Goal: Task Accomplishment & Management: Complete application form

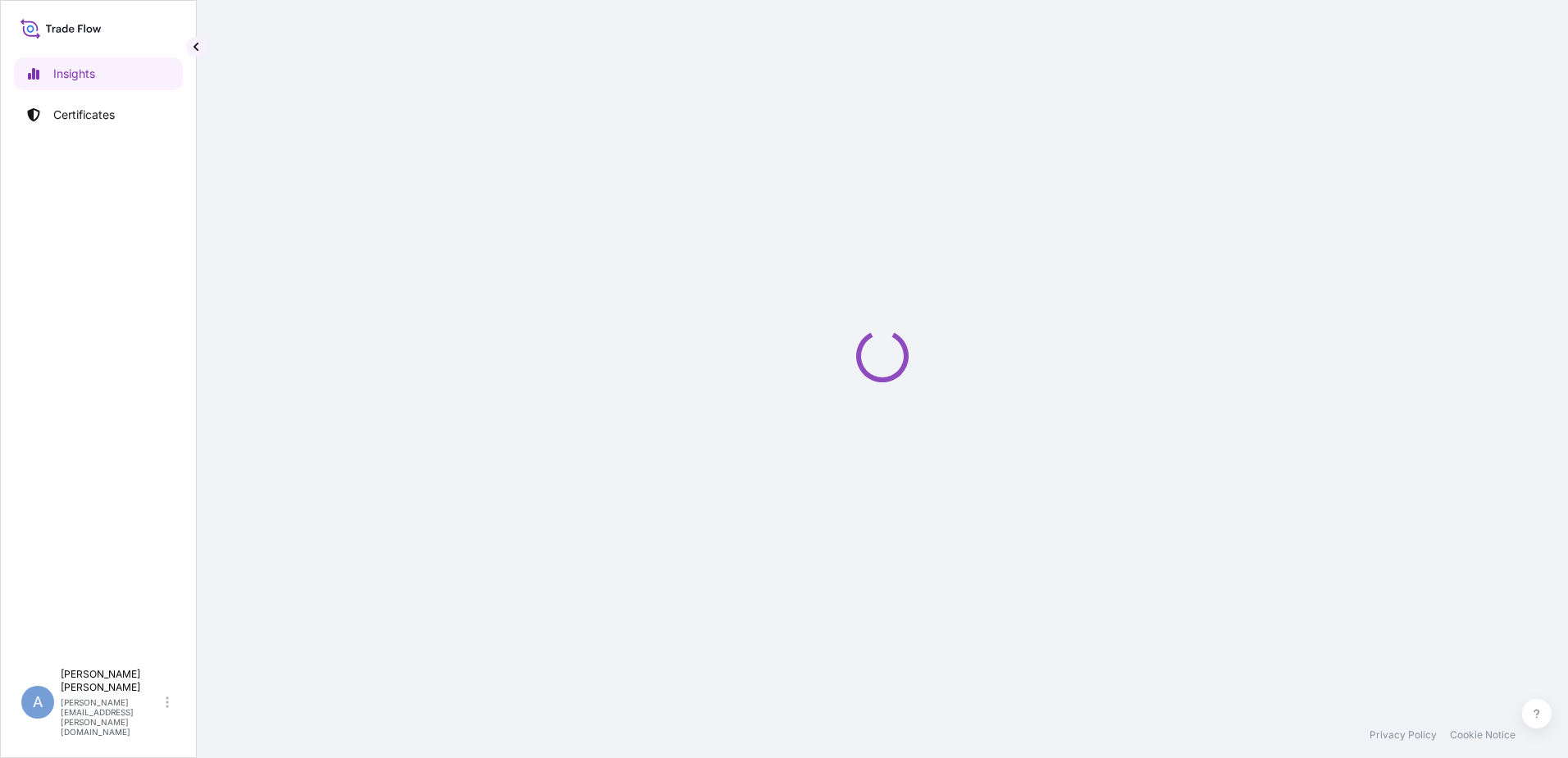
select select "2025"
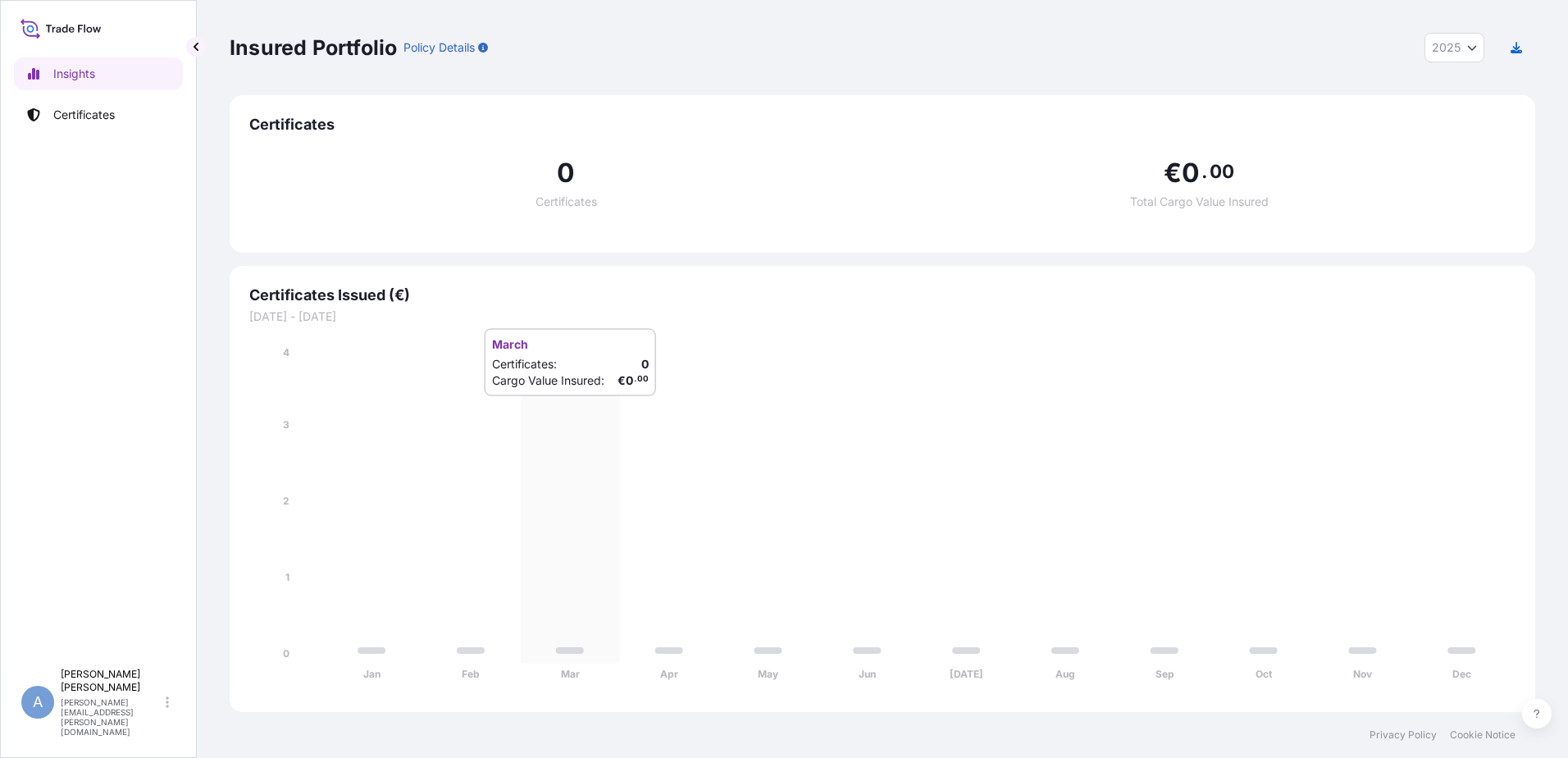
click at [560, 412] on icon "Jan Feb Mar Apr May Jun Jul Aug Sep Oct Nov Dec 0 1 2 3 4" at bounding box center [882, 519] width 1266 height 348
click at [85, 109] on p "Certificates" at bounding box center [84, 114] width 62 height 16
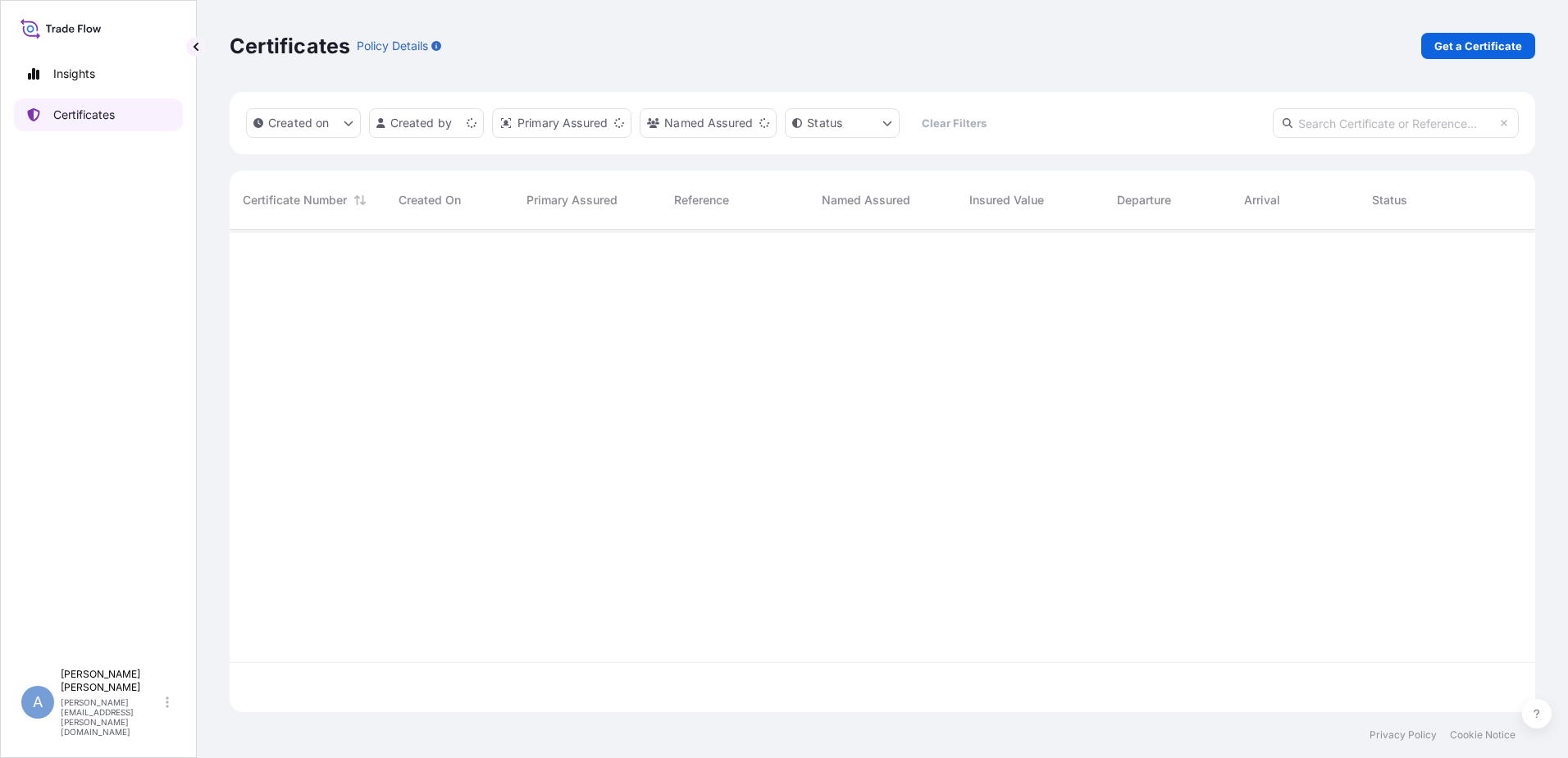
scroll to position [479, 1293]
click at [1450, 42] on p "Get a Certificate" at bounding box center [1478, 46] width 87 height 16
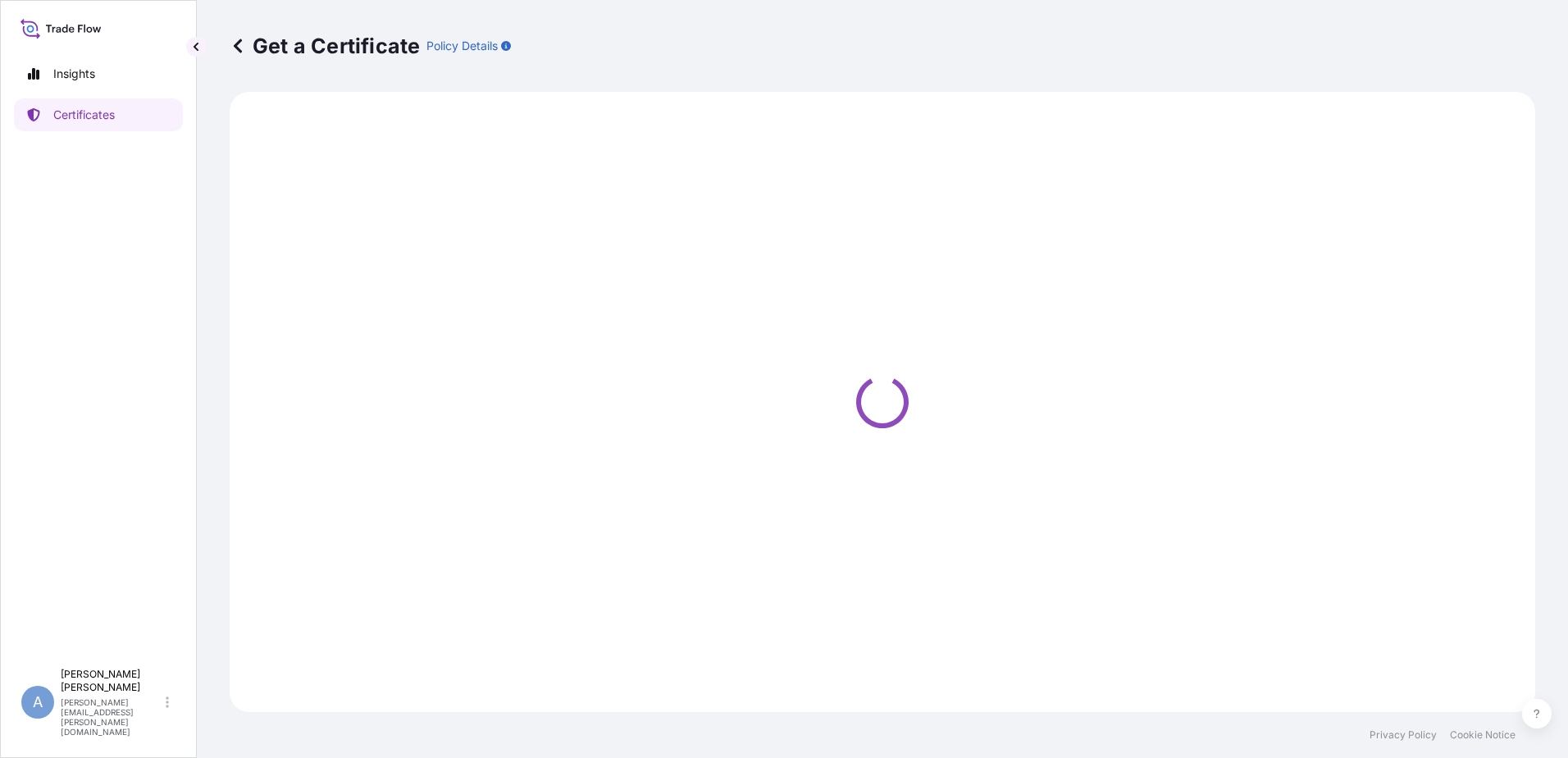
select select "Ocean Vessel"
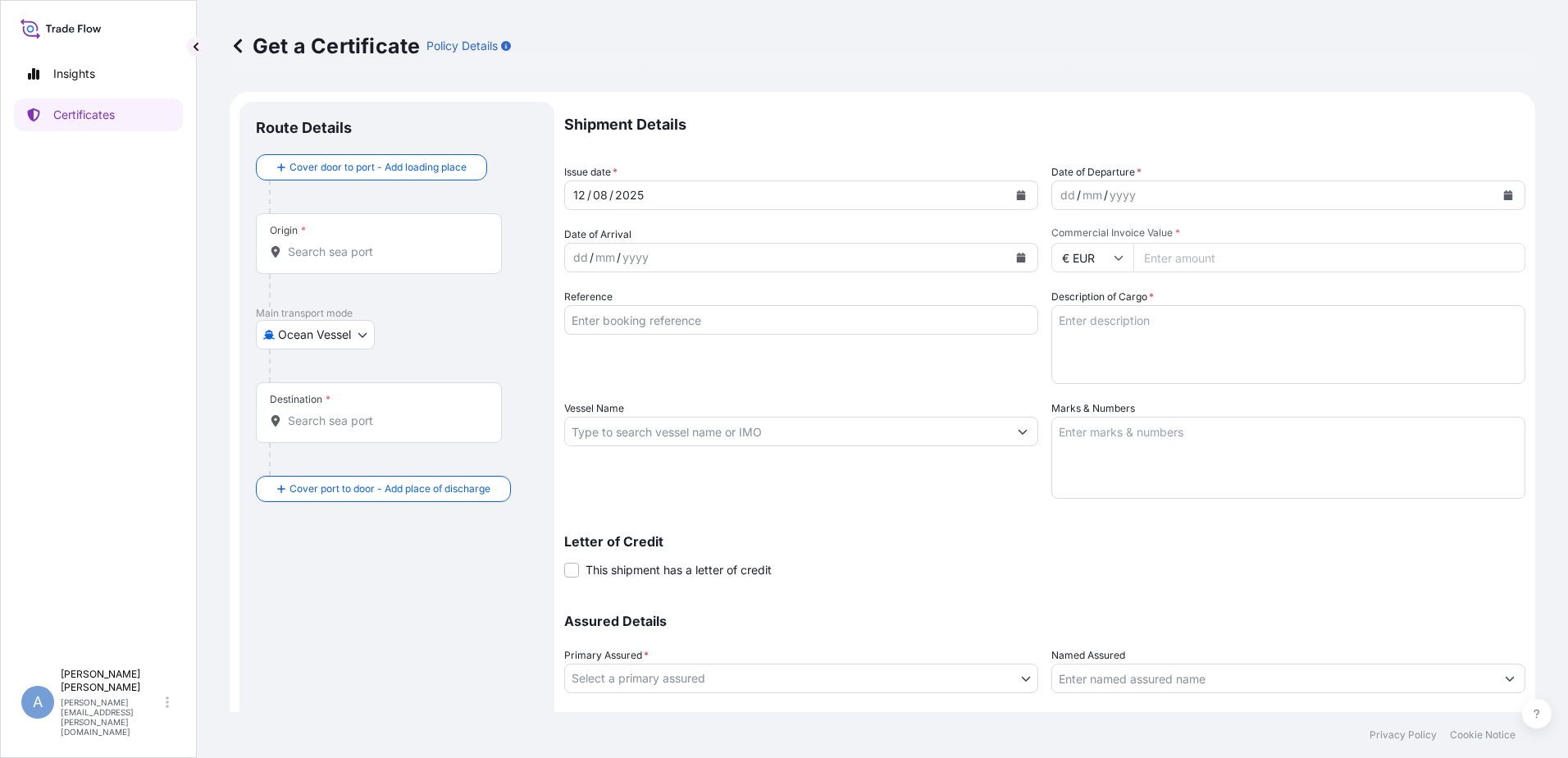
click at [320, 240] on div "Origin *" at bounding box center [379, 244] width 246 height 61
click at [320, 244] on input "Origin *" at bounding box center [385, 252] width 194 height 16
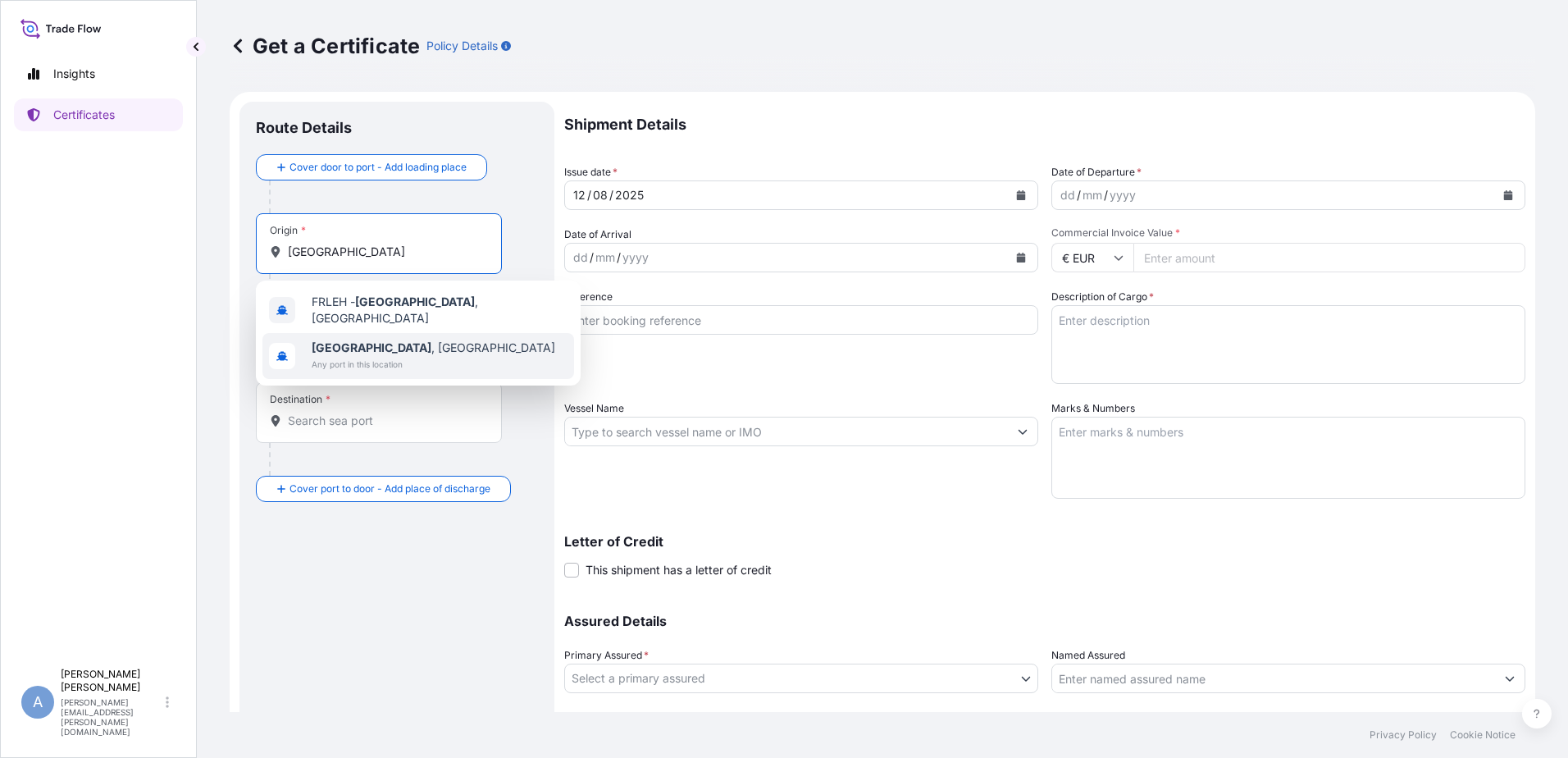
click at [369, 339] on span "Le Havre , France" at bounding box center [433, 347] width 244 height 16
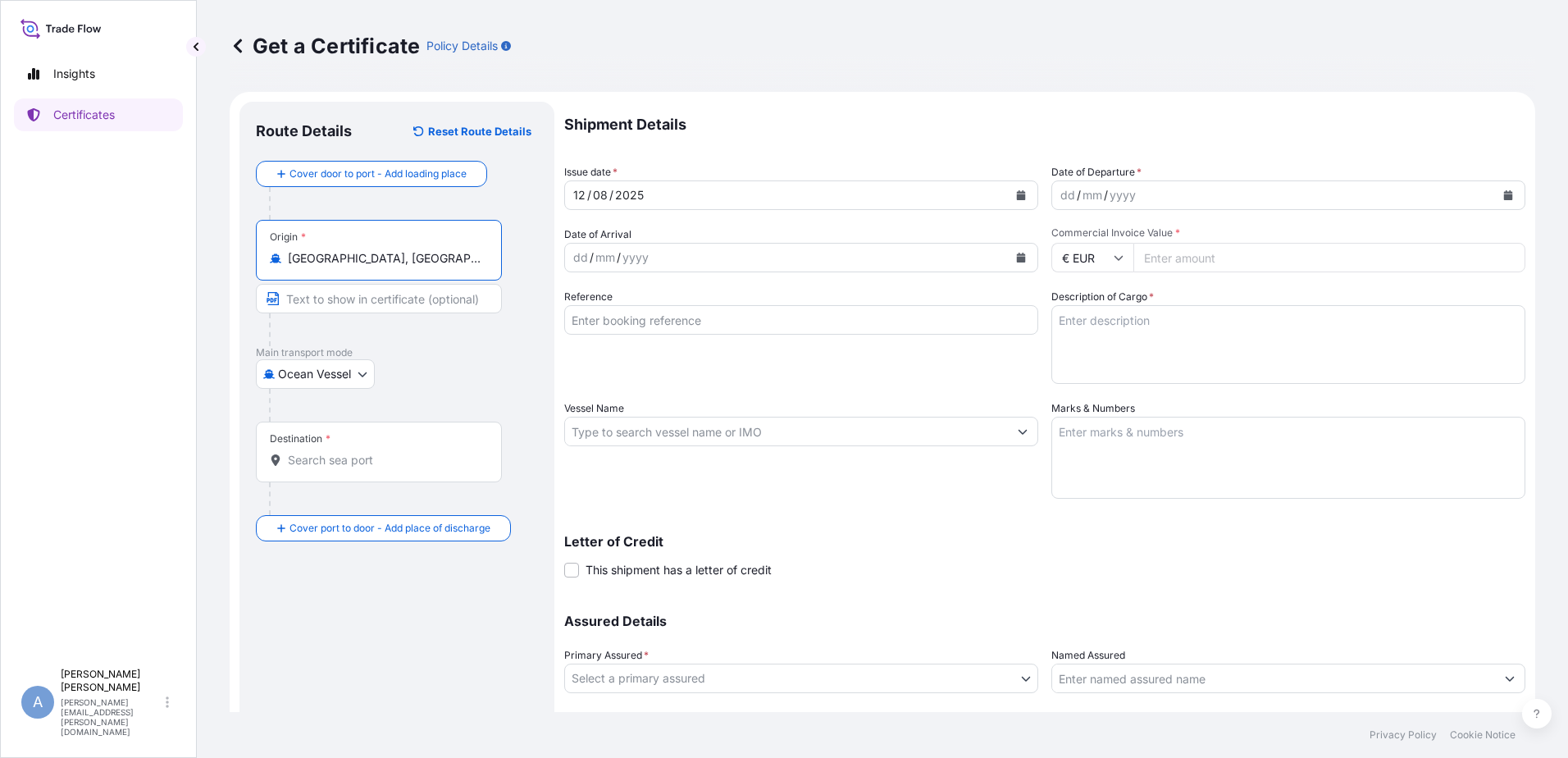
type input "Le Havre, France"
click at [328, 454] on input "Destination *" at bounding box center [385, 460] width 194 height 16
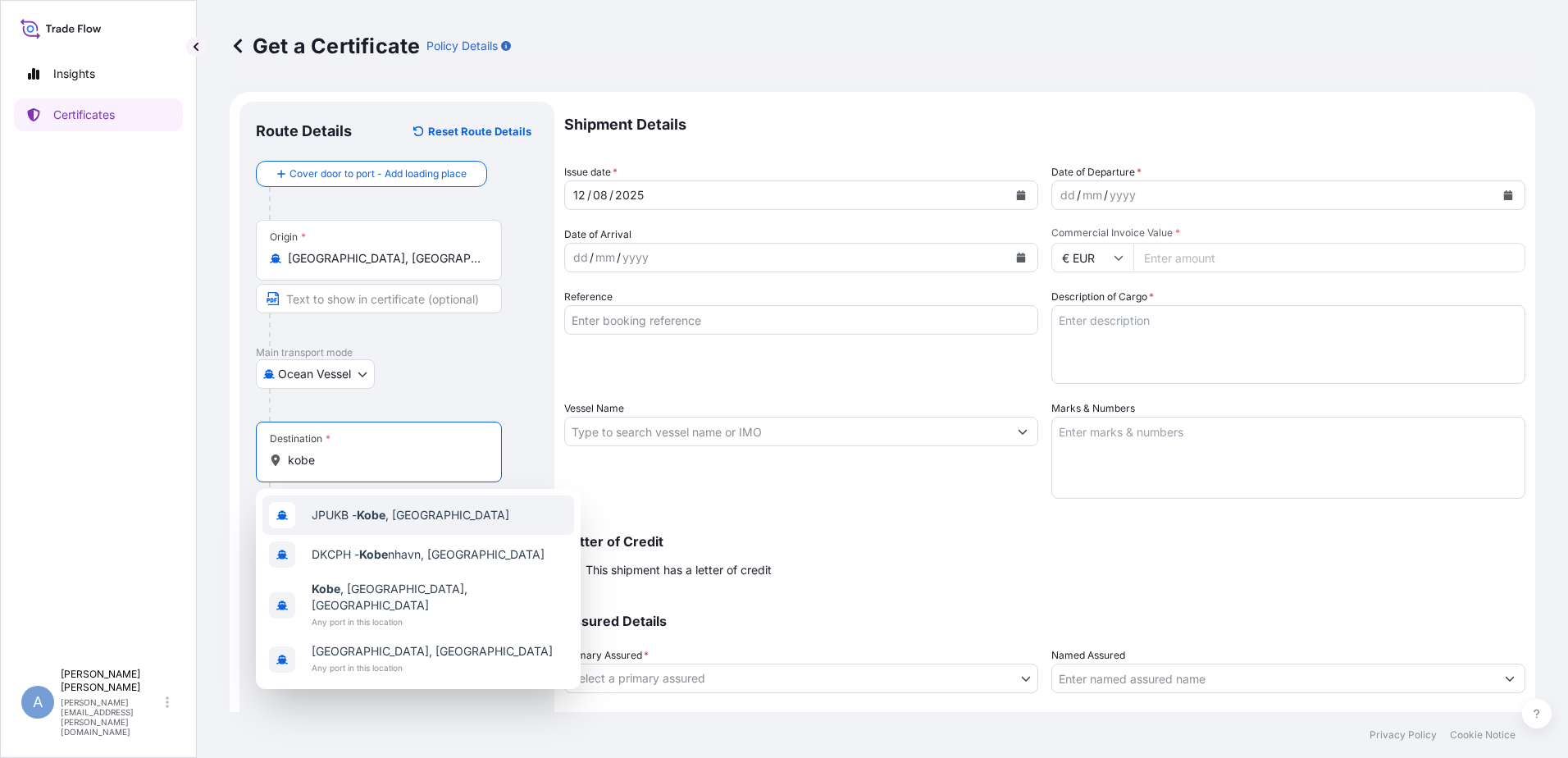
click at [336, 513] on span "JPUKB - Kobe , Japan" at bounding box center [410, 515] width 197 height 16
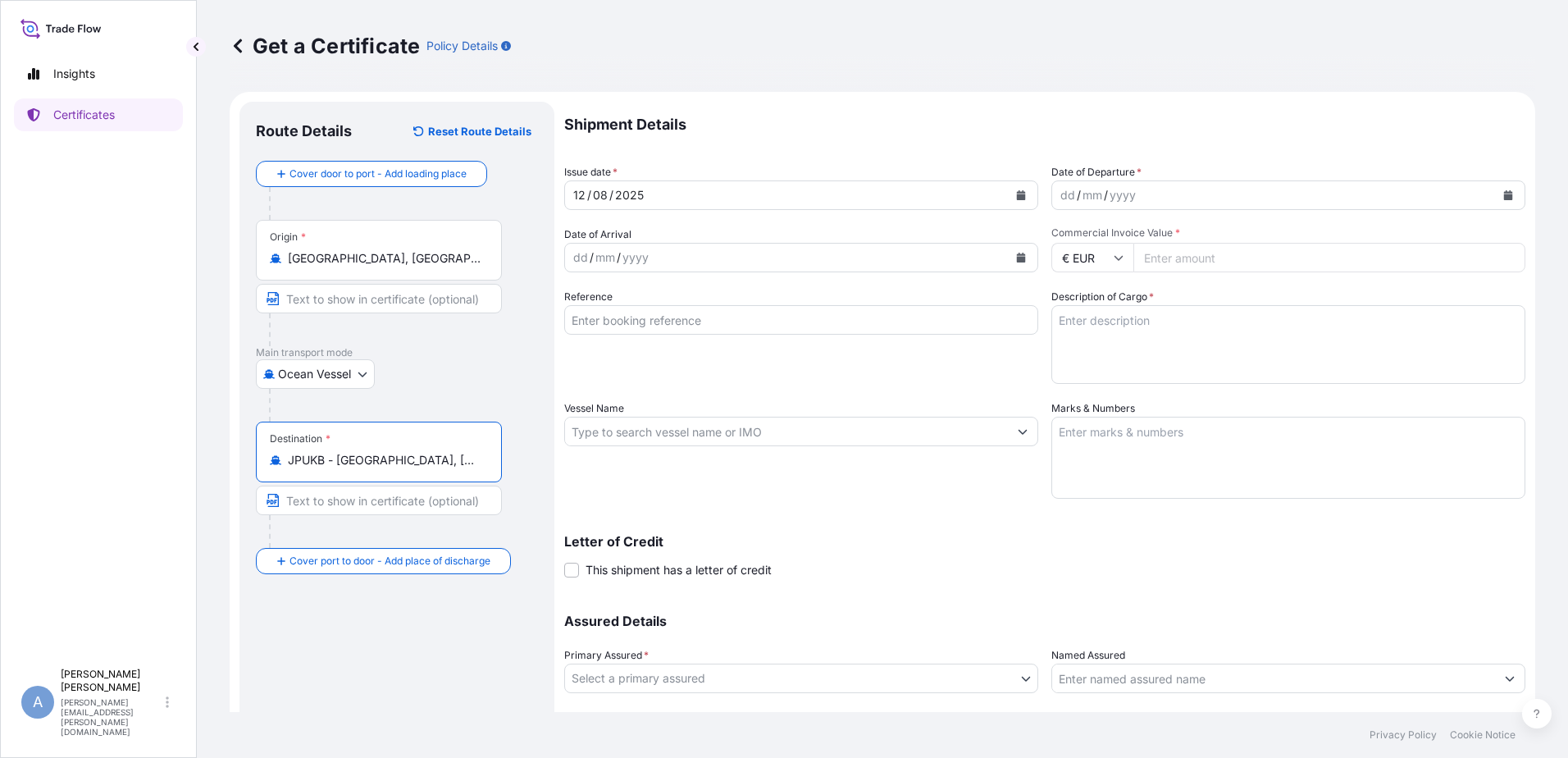
type input "JPUKB - Kobe, Japan"
click at [1504, 196] on icon "Calendar" at bounding box center [1508, 195] width 9 height 10
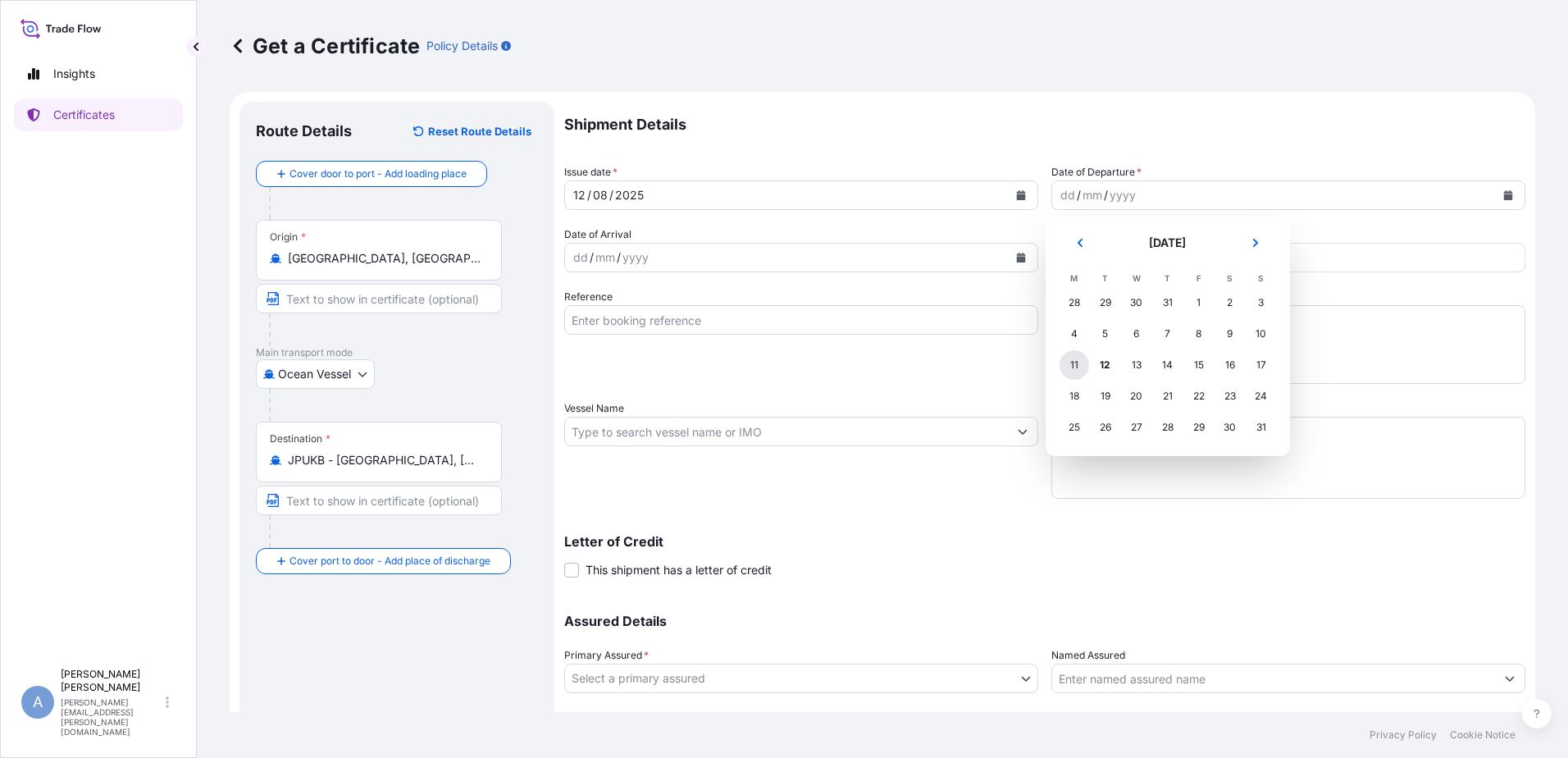
click at [1079, 361] on div "11" at bounding box center [1074, 364] width 29 height 29
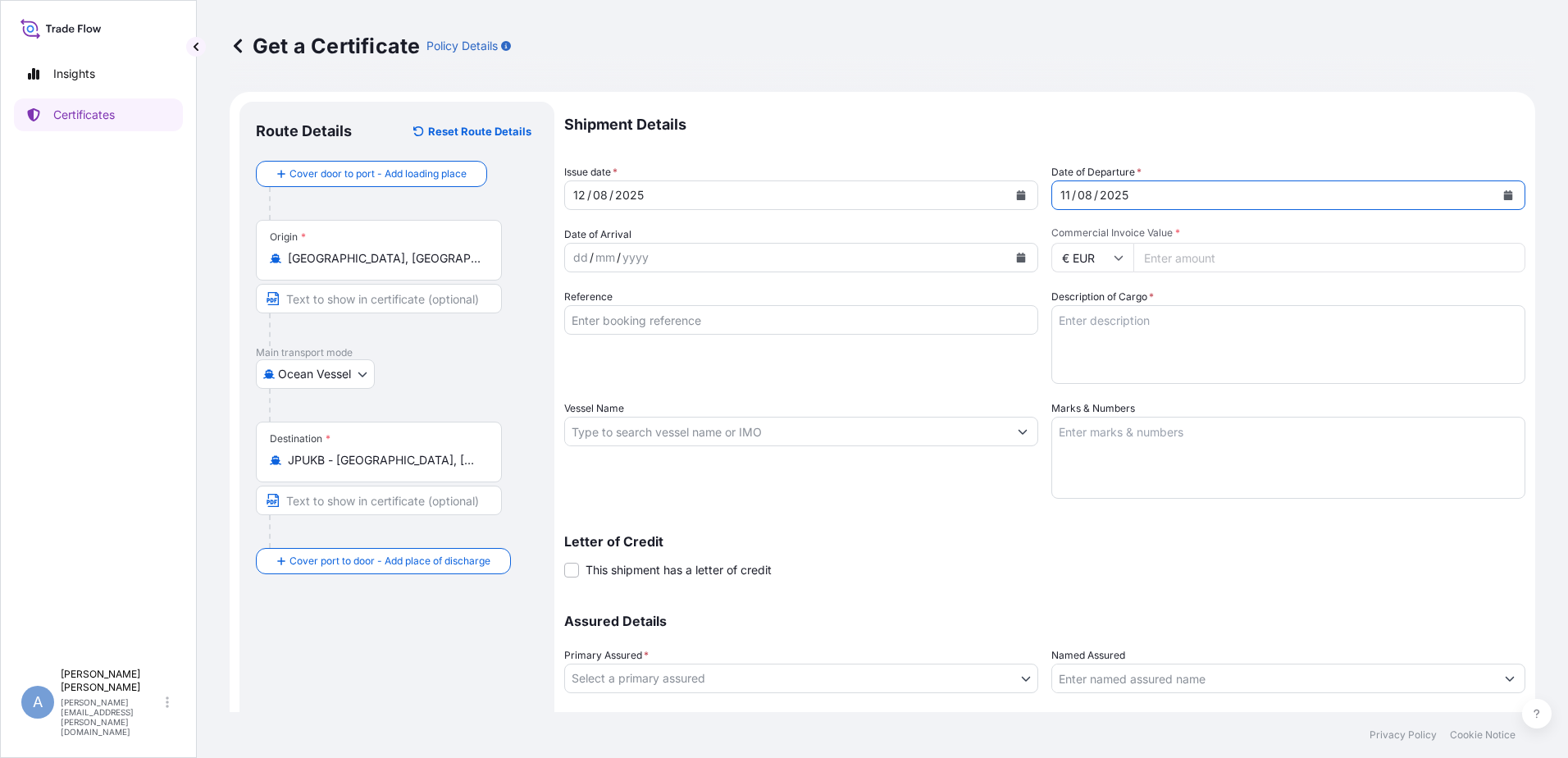
click at [1241, 263] on input "Commercial Invoice Value *" at bounding box center [1329, 257] width 392 height 29
click at [1115, 258] on icon at bounding box center [1119, 259] width 9 height 5
click at [1086, 412] on div "¥ JPY" at bounding box center [1086, 401] width 69 height 31
type input "¥ JPY"
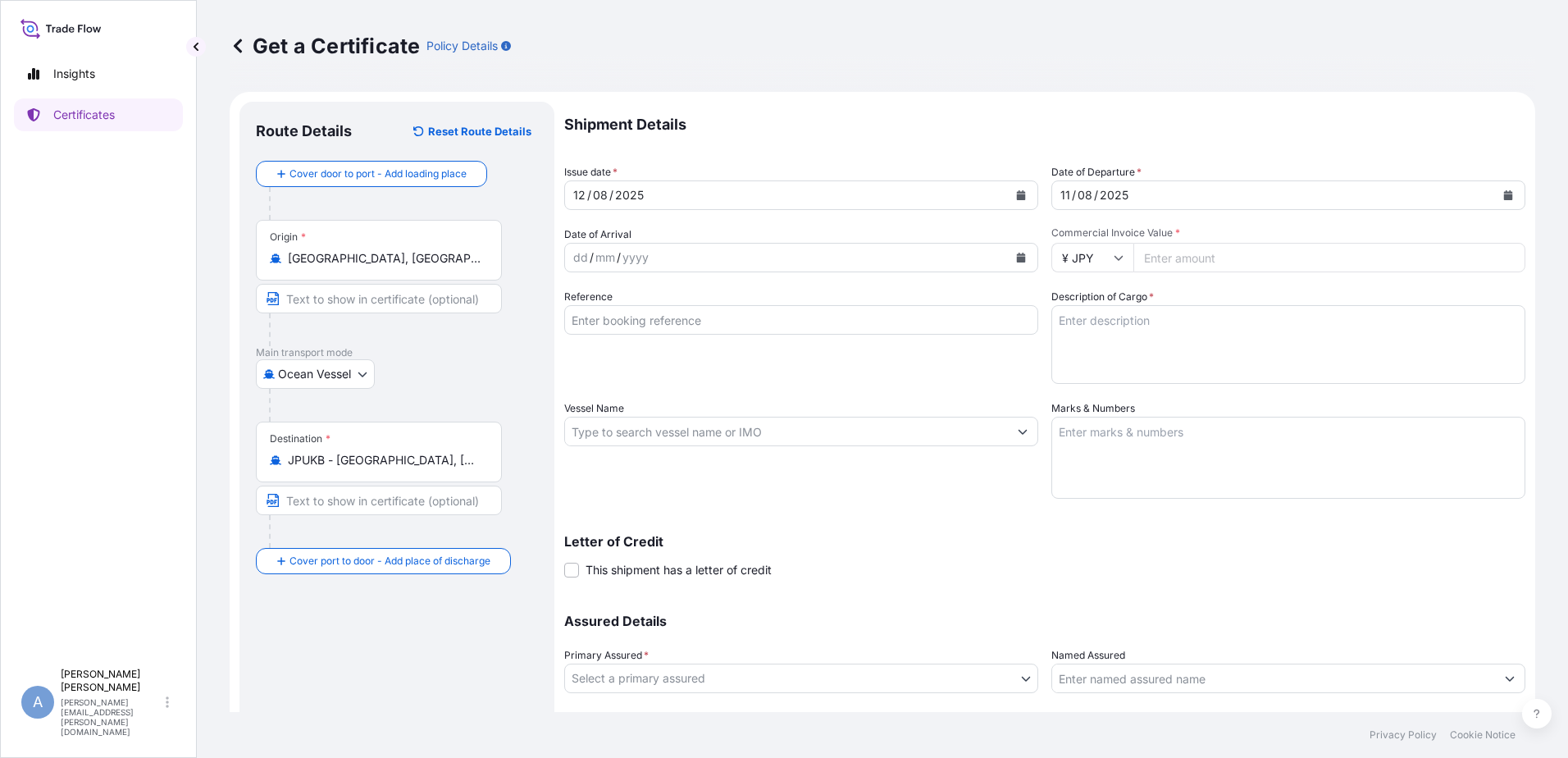
click at [1173, 254] on input "Commercial Invoice Value *" at bounding box center [1329, 257] width 392 height 29
type input "26641440"
click at [624, 321] on input "Reference" at bounding box center [801, 320] width 474 height 29
type input "CFE-1507"
click at [1160, 326] on textarea "Description of Cargo *" at bounding box center [1288, 345] width 474 height 79
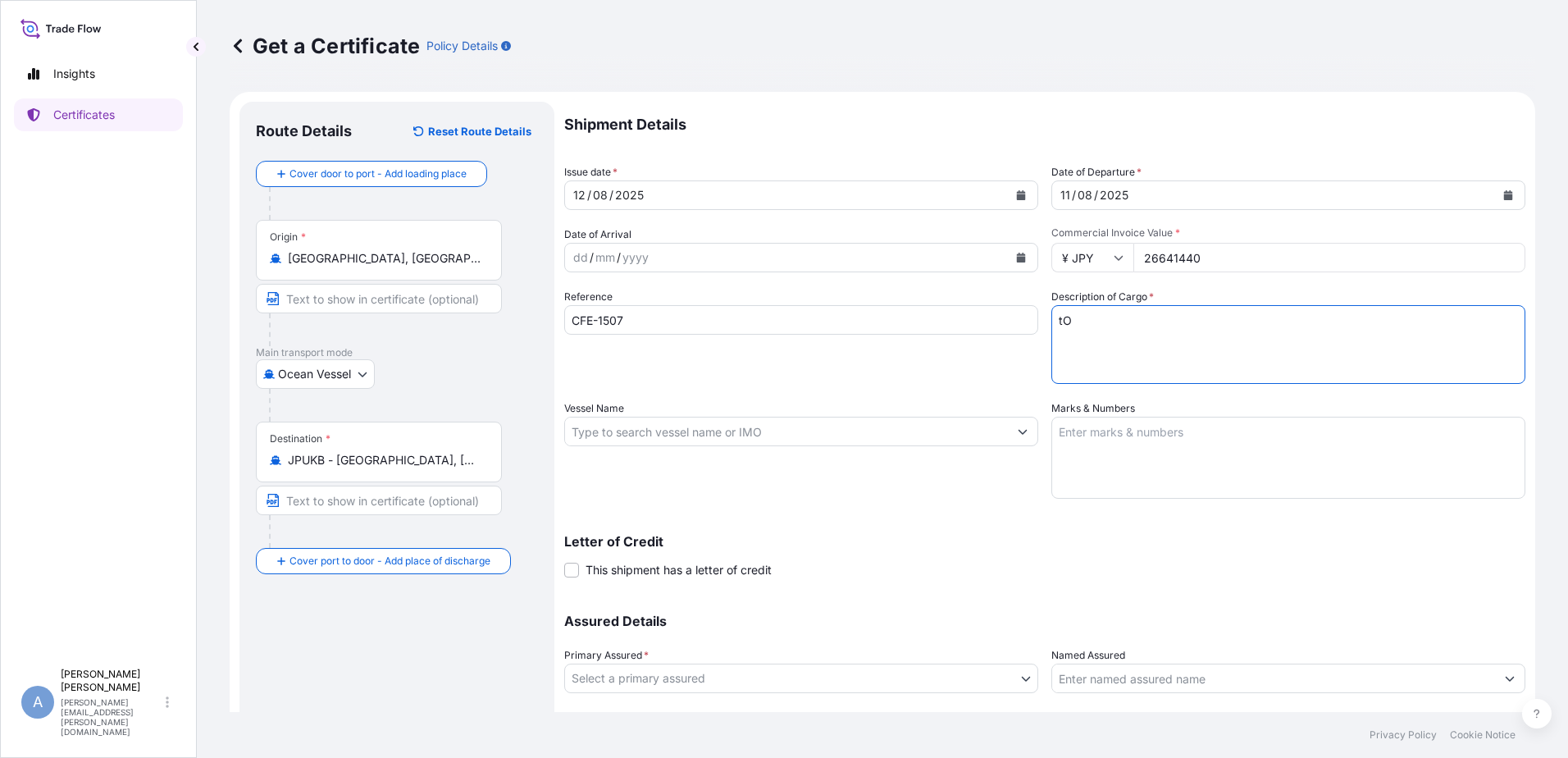
type textarea "t"
type textarea "Torayca carbon fiber"
click at [686, 436] on input "Vessel Name" at bounding box center [786, 431] width 443 height 29
click at [647, 429] on input "Vessel Name" at bounding box center [786, 431] width 443 height 29
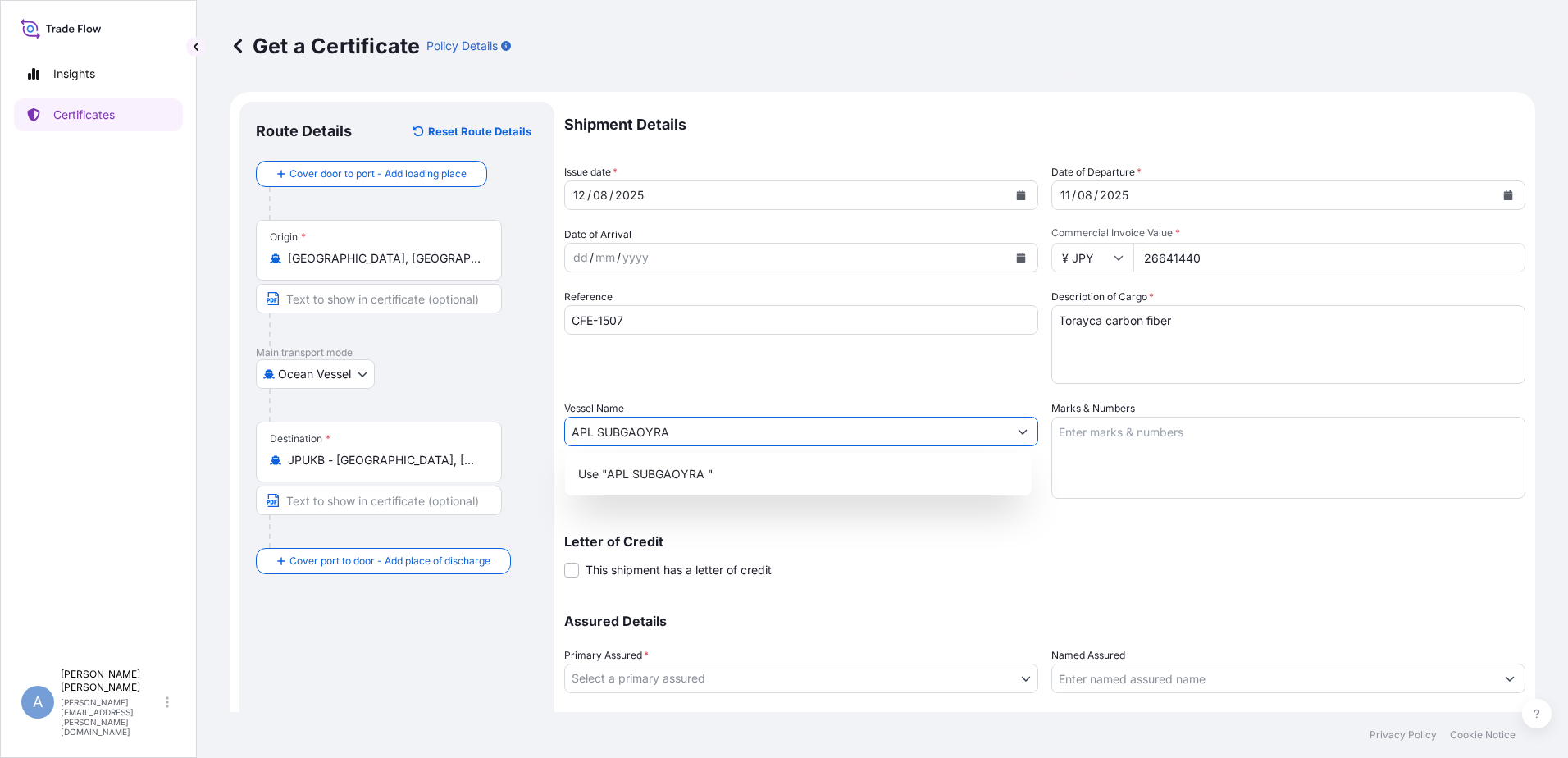
drag, startPoint x: 678, startPoint y: 434, endPoint x: 605, endPoint y: 429, distance: 73.2
click at [605, 429] on input "APL SUBGAOYRA" at bounding box center [786, 431] width 443 height 29
click at [674, 471] on p "Use "APL SYNGAPURA"" at bounding box center [643, 474] width 131 height 16
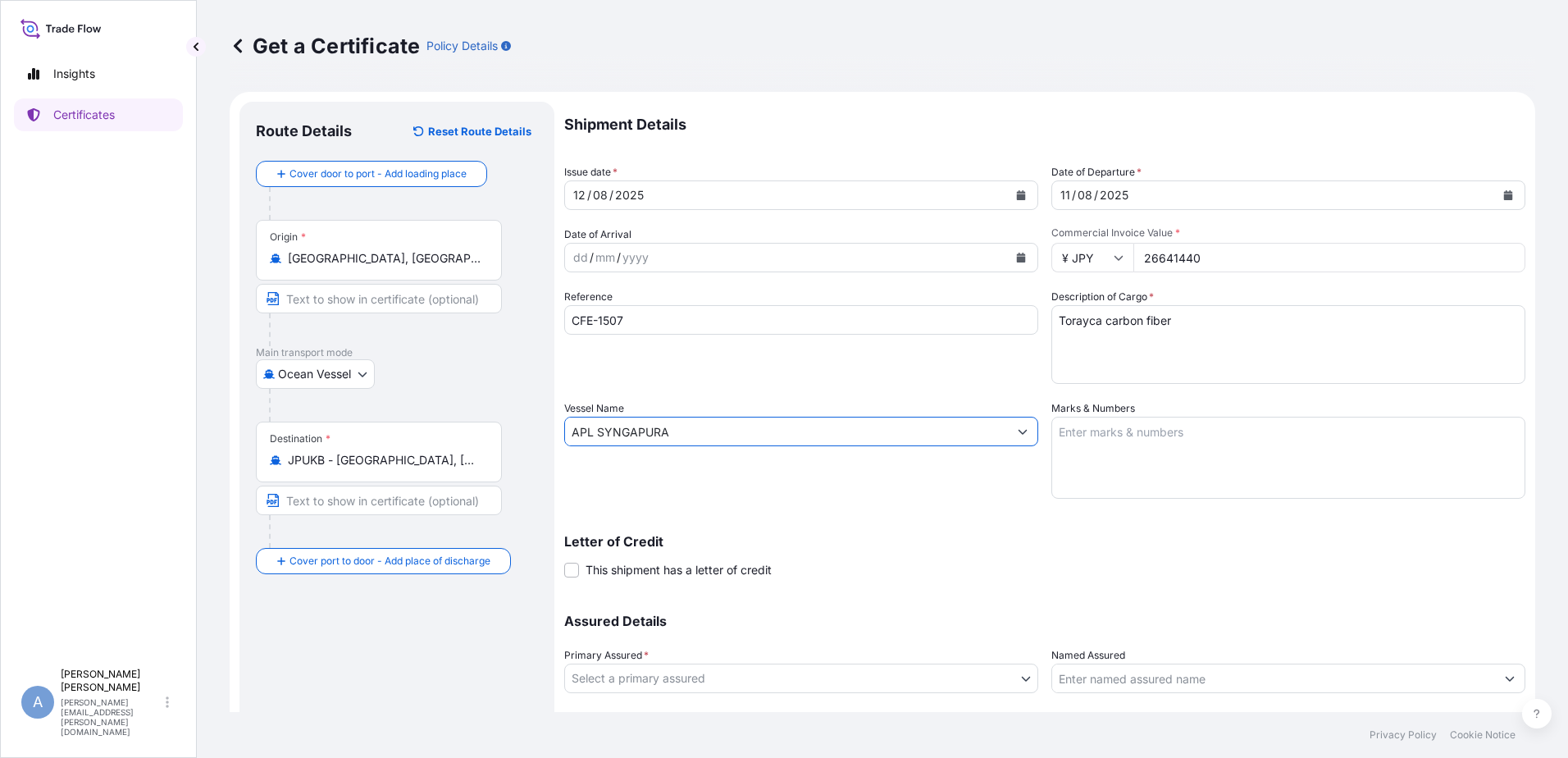
type input "APL SYNGAPURA"
click at [627, 672] on body "1 option available. 0 options available. 1 option available. Insights Certifica…" at bounding box center [784, 379] width 1568 height 758
click at [645, 717] on div "Toray Carbon Fibers Europe" at bounding box center [799, 721] width 455 height 29
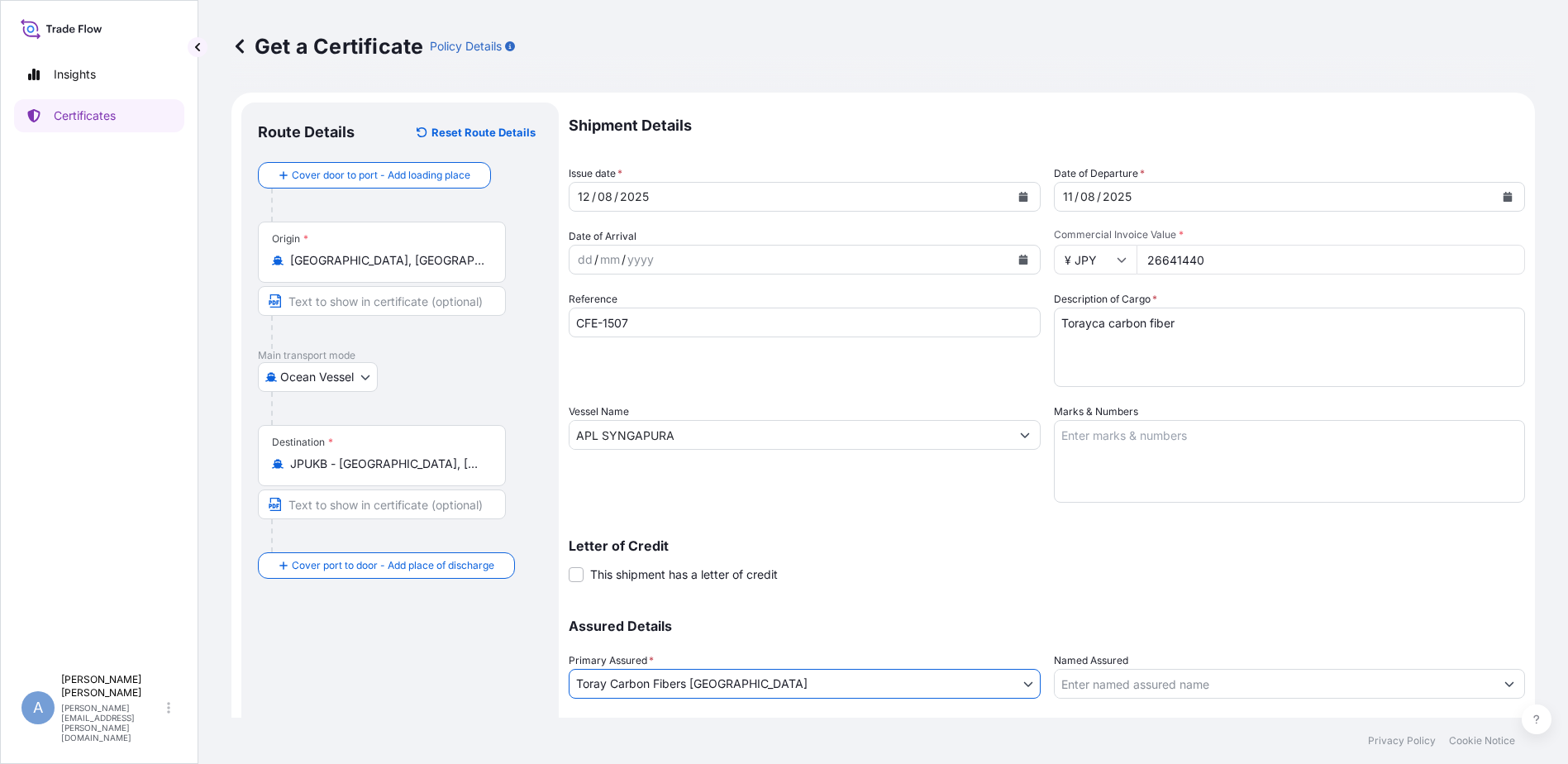
click at [1114, 688] on input "Named Assured" at bounding box center [1276, 683] width 441 height 30
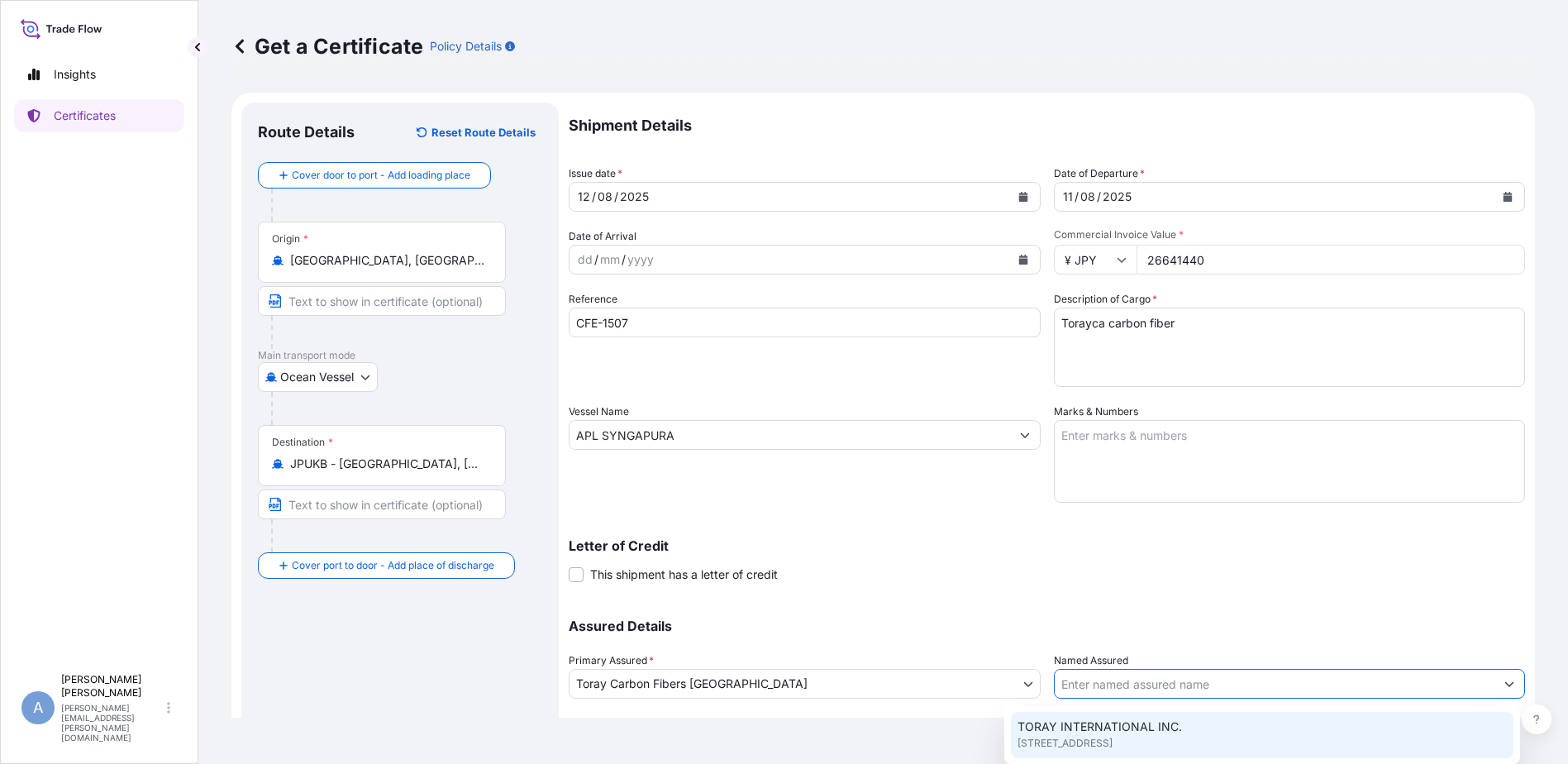
click at [1098, 729] on span "TORAY INTERNATIONAL INC." at bounding box center [1099, 727] width 165 height 16
type input "TORAY INTERNATIONAL INC."
type input "8TH FLOOR, NIHONBASHI TI BUILDING, 1-1, NIHONBASHI HONCHO 3-CHOME"
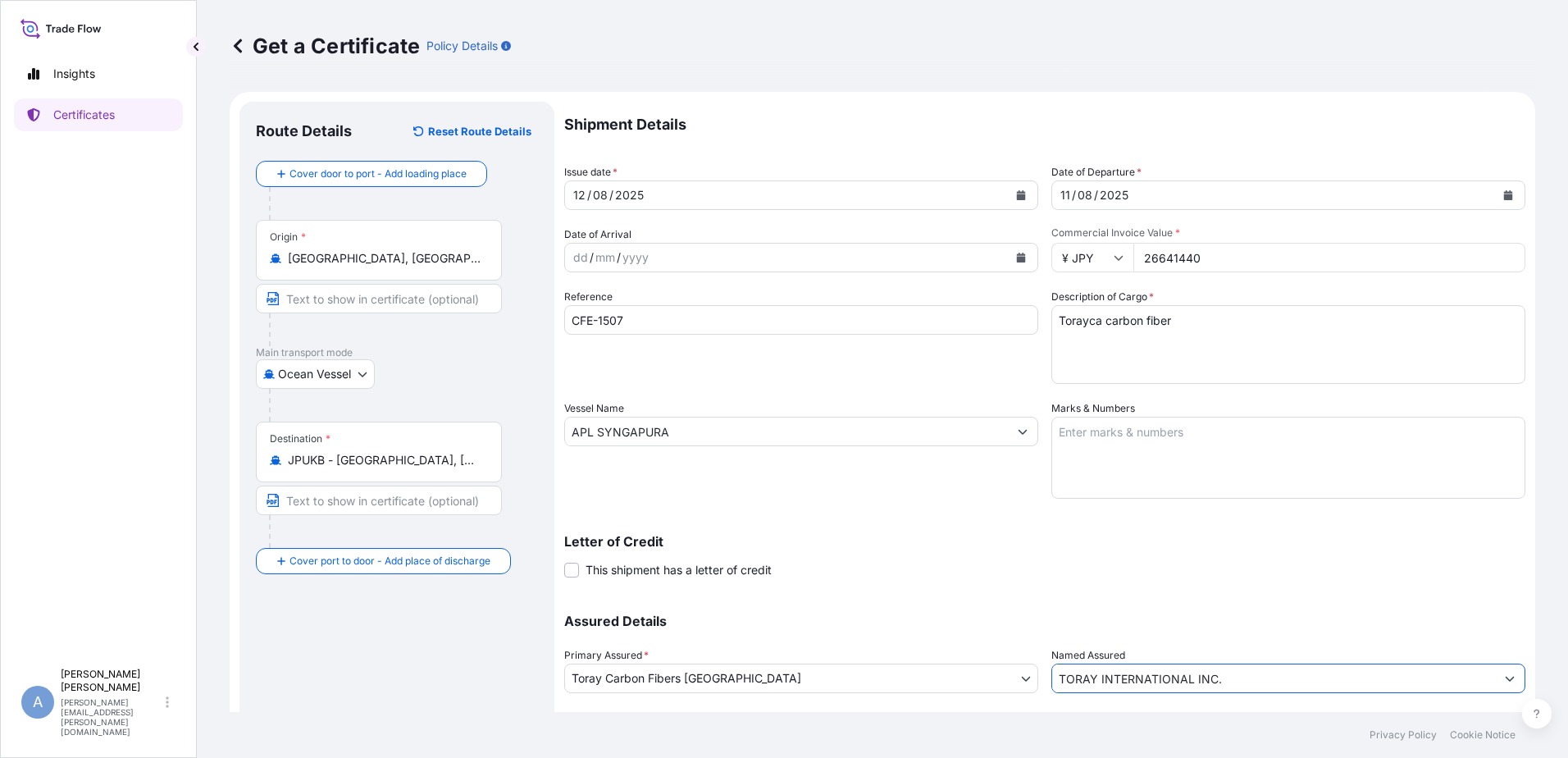
click at [1019, 256] on icon "Calendar" at bounding box center [1021, 257] width 10 height 10
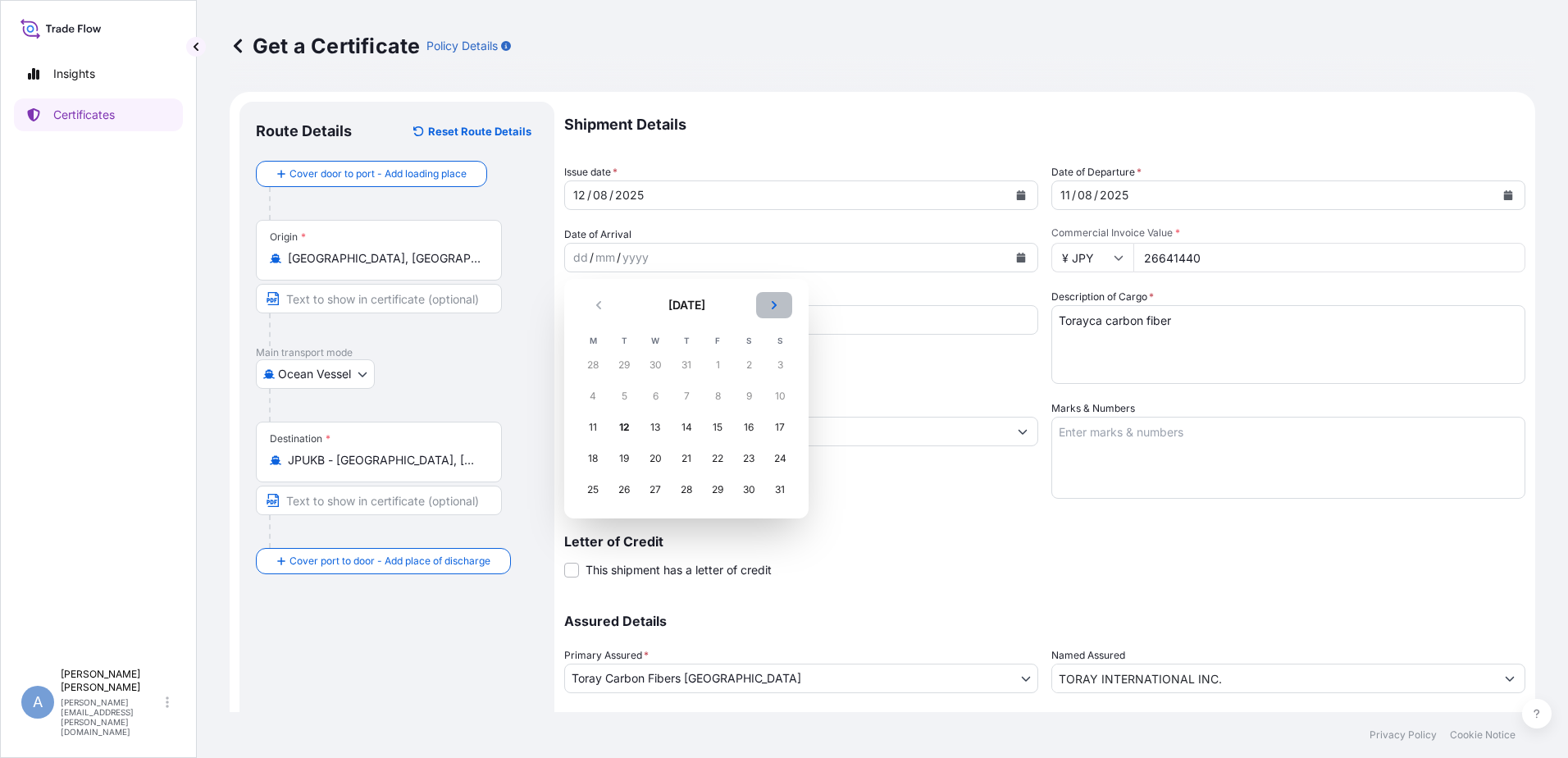
click at [776, 306] on icon "Next" at bounding box center [774, 304] width 10 height 10
click at [751, 361] on div "4" at bounding box center [748, 364] width 29 height 29
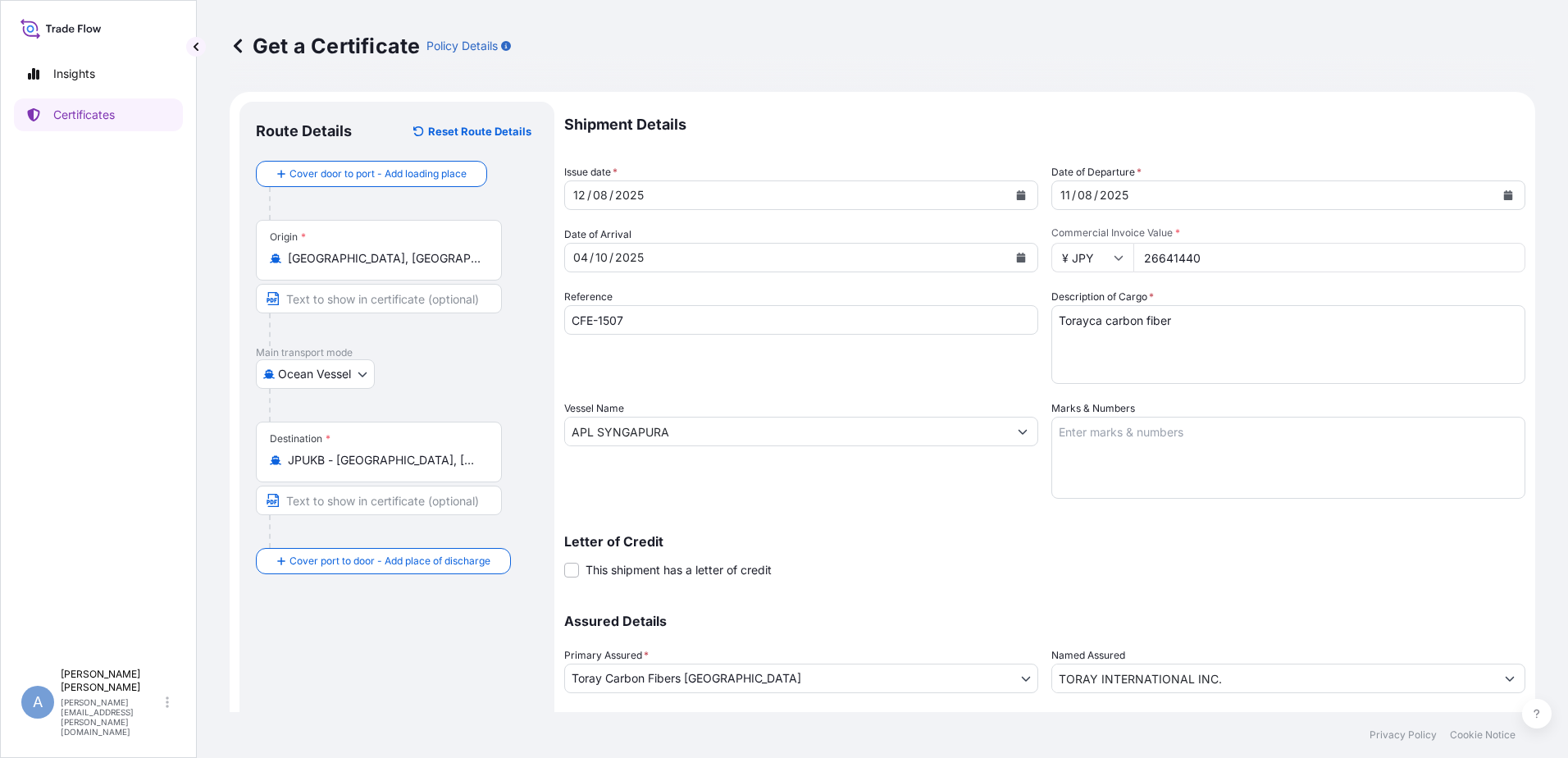
click at [1411, 514] on div "Shipment Details Issue date * 12 / 08 / 2025 Date of Departure * 11 / 08 / 2025…" at bounding box center [1044, 430] width 961 height 657
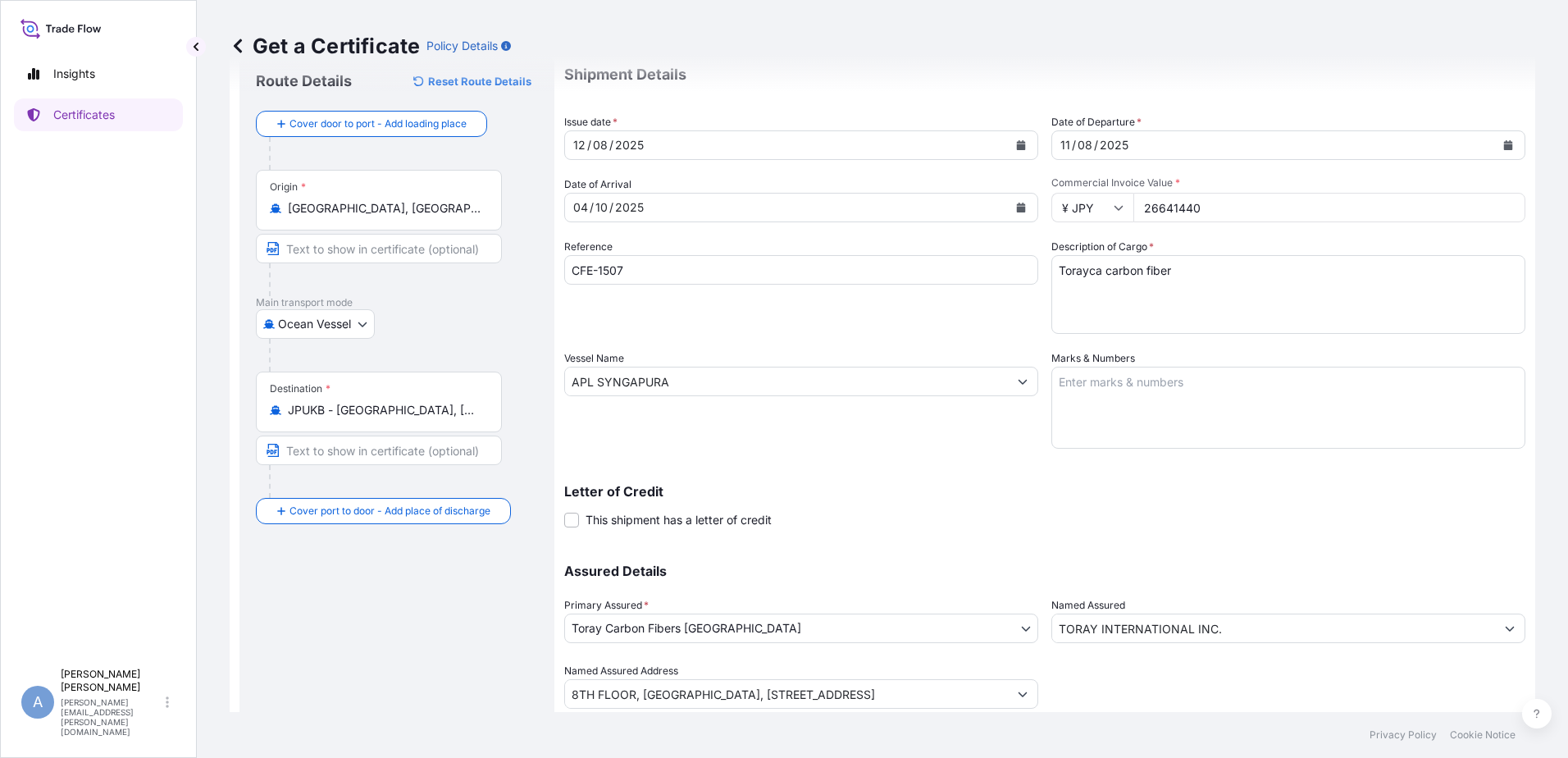
scroll to position [103, 0]
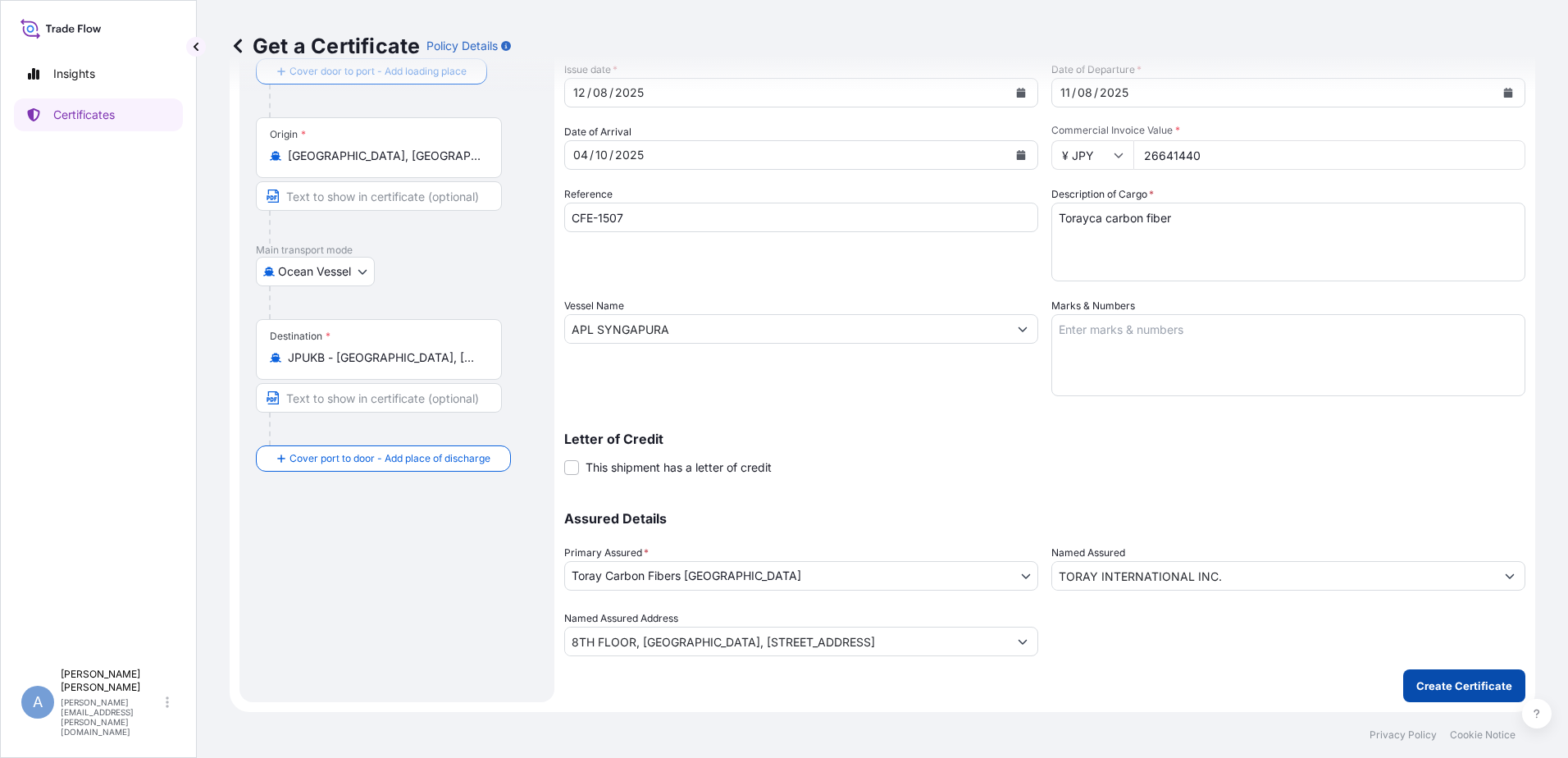
click at [1456, 677] on button "Create Certificate" at bounding box center [1464, 686] width 122 height 33
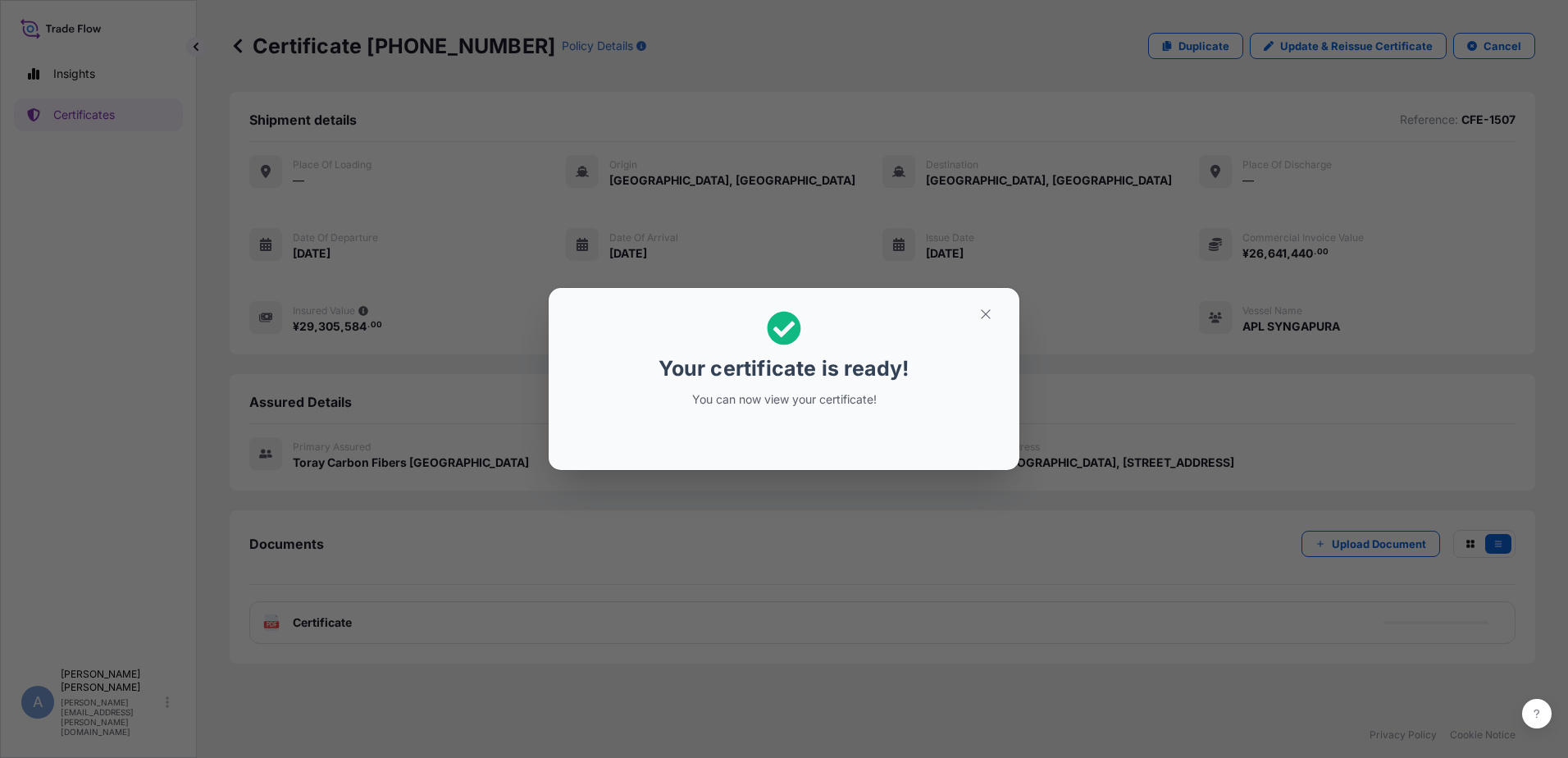
click at [784, 326] on icon at bounding box center [784, 329] width 34 height 34
click at [980, 309] on icon "button" at bounding box center [985, 314] width 15 height 15
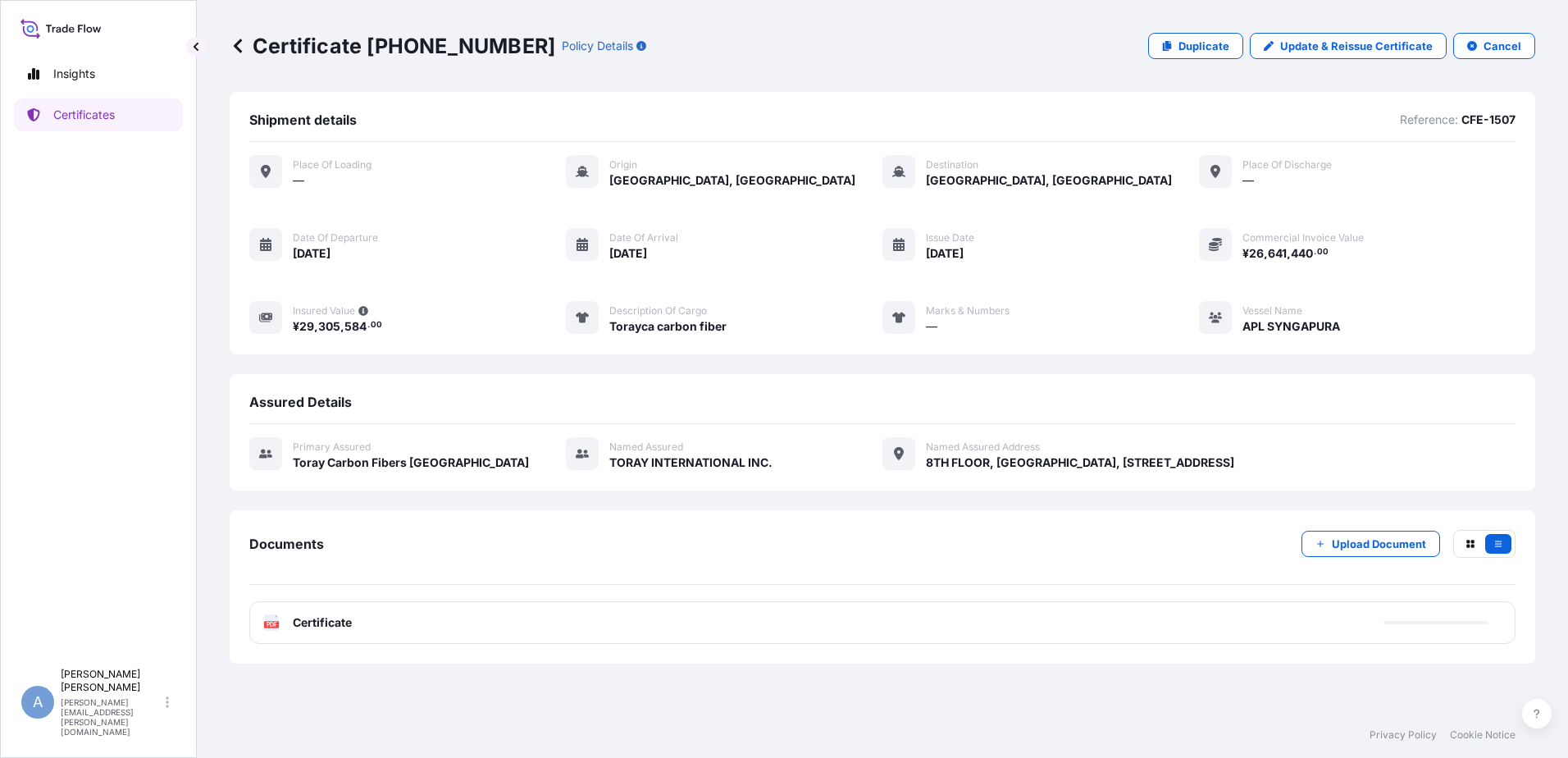
click at [311, 619] on span "Certificate" at bounding box center [322, 622] width 59 height 16
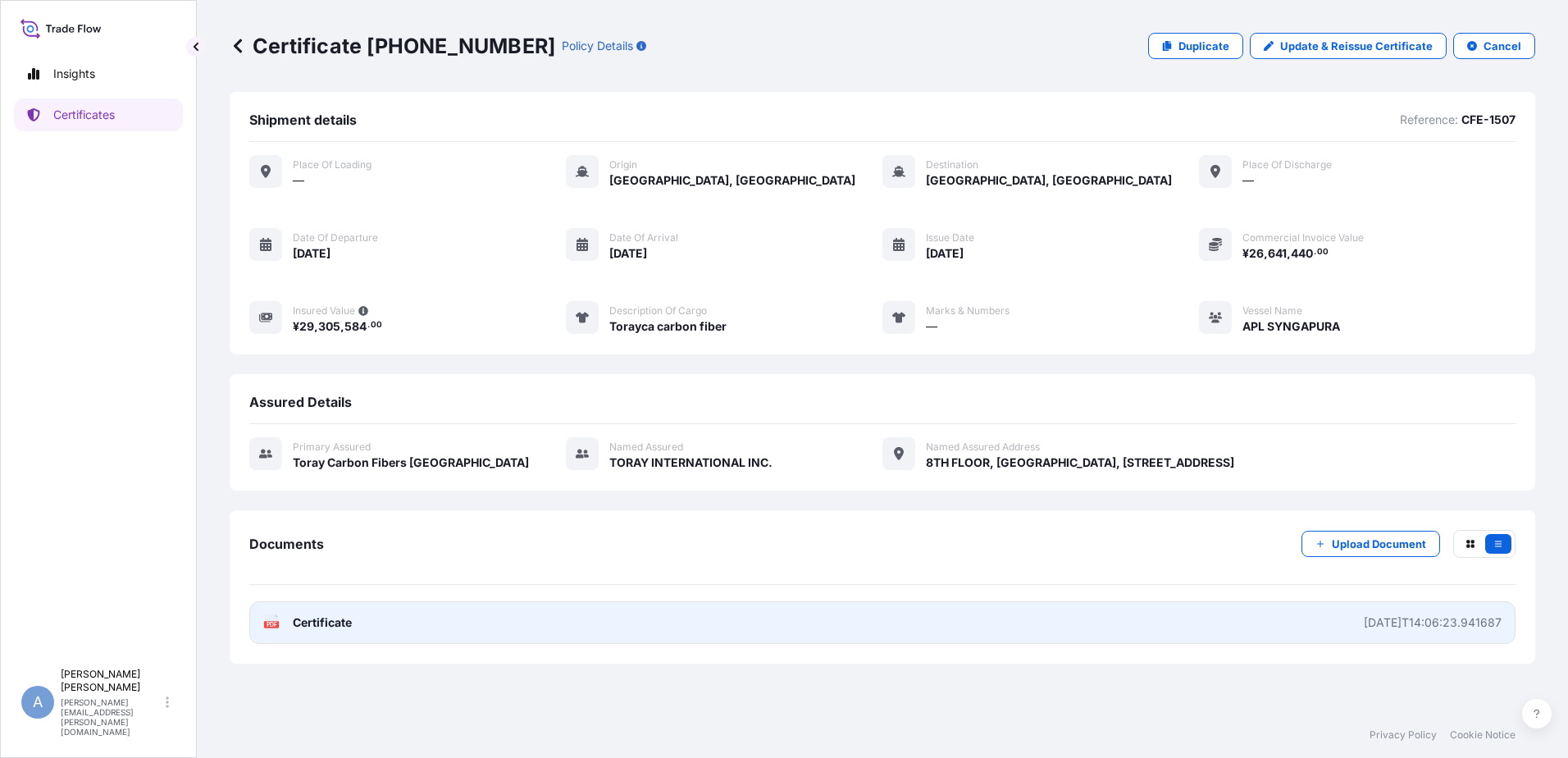
click at [270, 618] on icon at bounding box center [272, 622] width 14 height 16
